Goal: Transaction & Acquisition: Purchase product/service

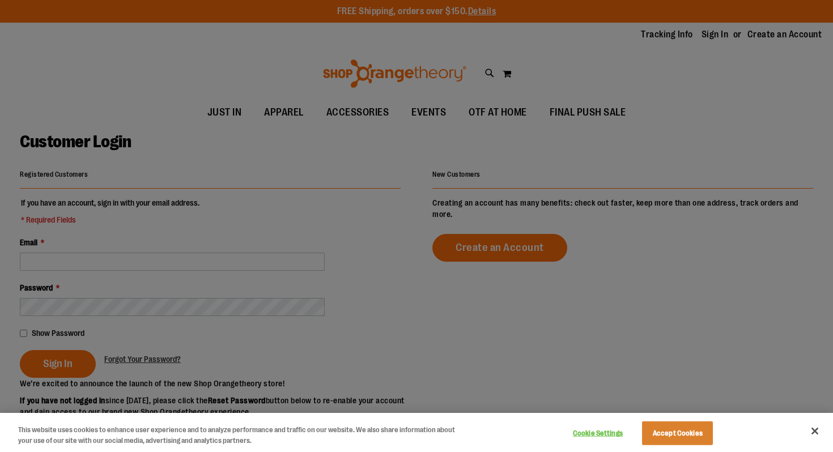
click at [216, 241] on div at bounding box center [416, 226] width 833 height 452
click at [685, 428] on button "Accept Cookies" at bounding box center [677, 433] width 71 height 24
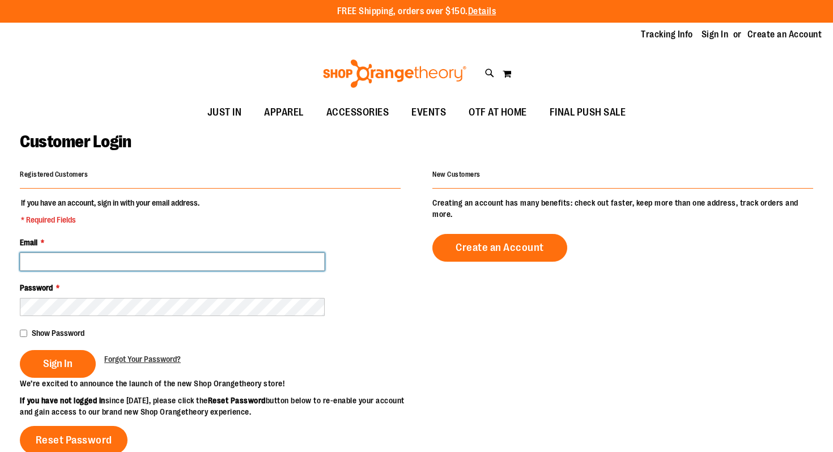
click at [181, 266] on input "Email *" at bounding box center [172, 262] width 305 height 18
type input "**********"
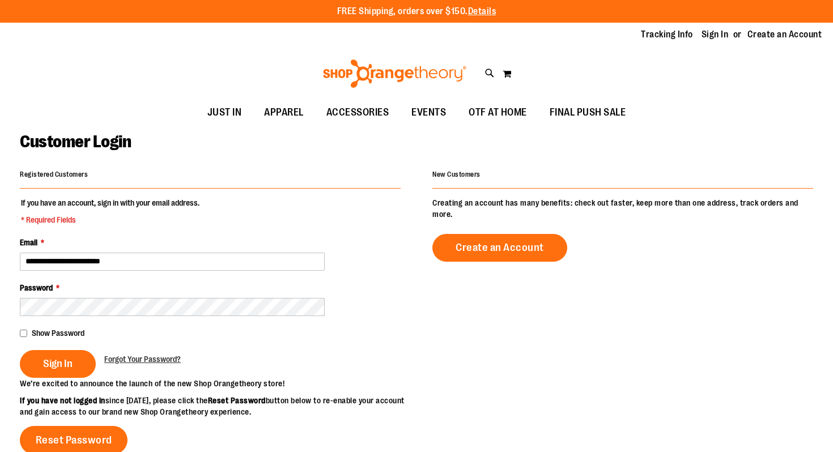
click at [66, 333] on span "Show Password" at bounding box center [58, 333] width 53 height 9
click at [131, 353] on link "Forgot Your Password?" at bounding box center [142, 358] width 76 height 11
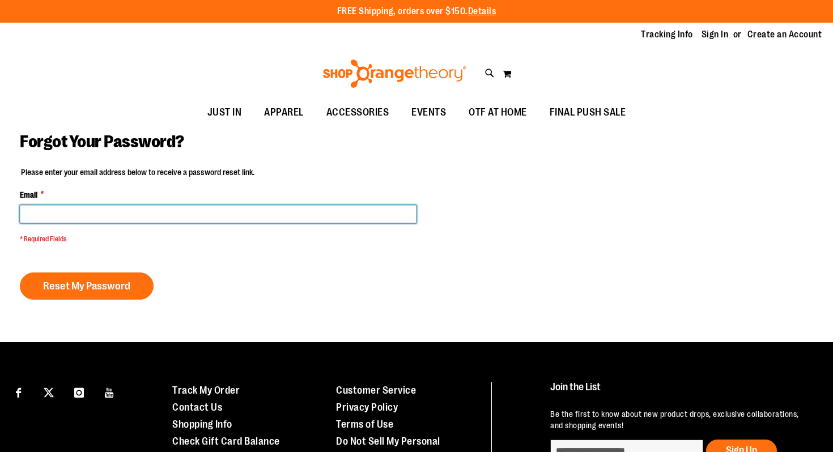
click at [116, 211] on input "Email *" at bounding box center [218, 214] width 396 height 18
type input "**********"
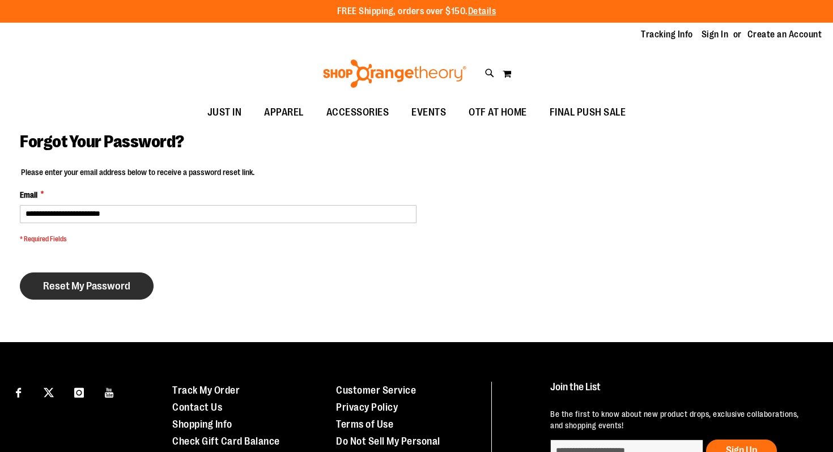
click at [100, 279] on button "Reset My Password" at bounding box center [87, 285] width 134 height 27
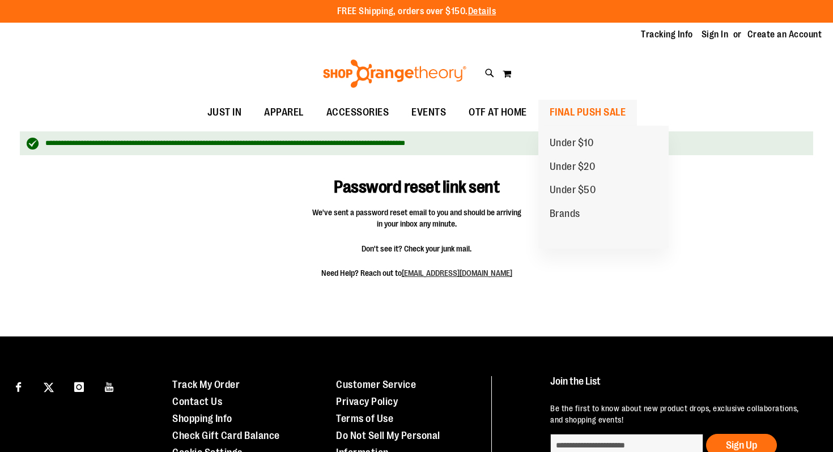
click at [564, 105] on span "FINAL PUSH SALE" at bounding box center [587, 112] width 76 height 25
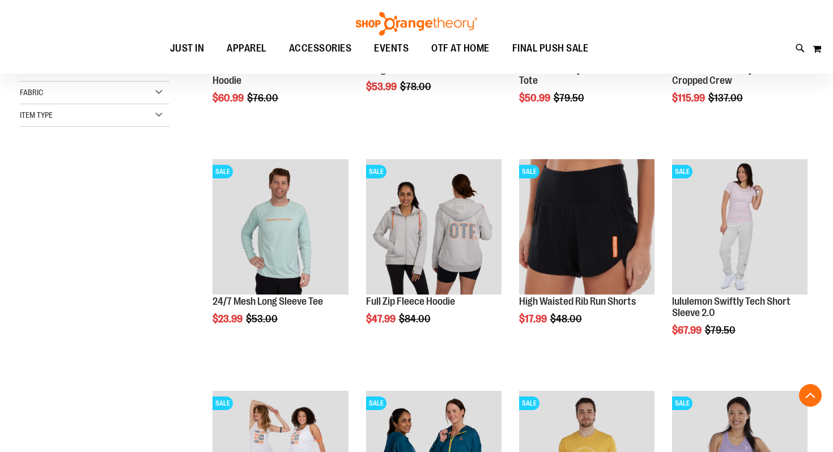
scroll to position [305, 0]
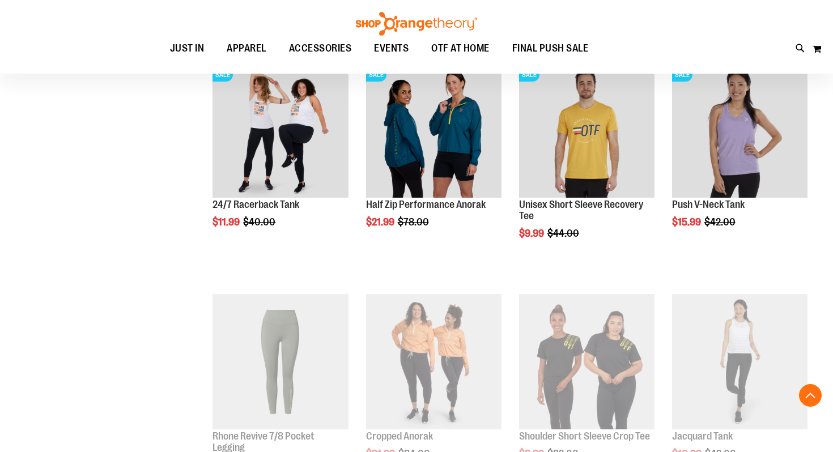
scroll to position [629, 0]
